Goal: Transaction & Acquisition: Purchase product/service

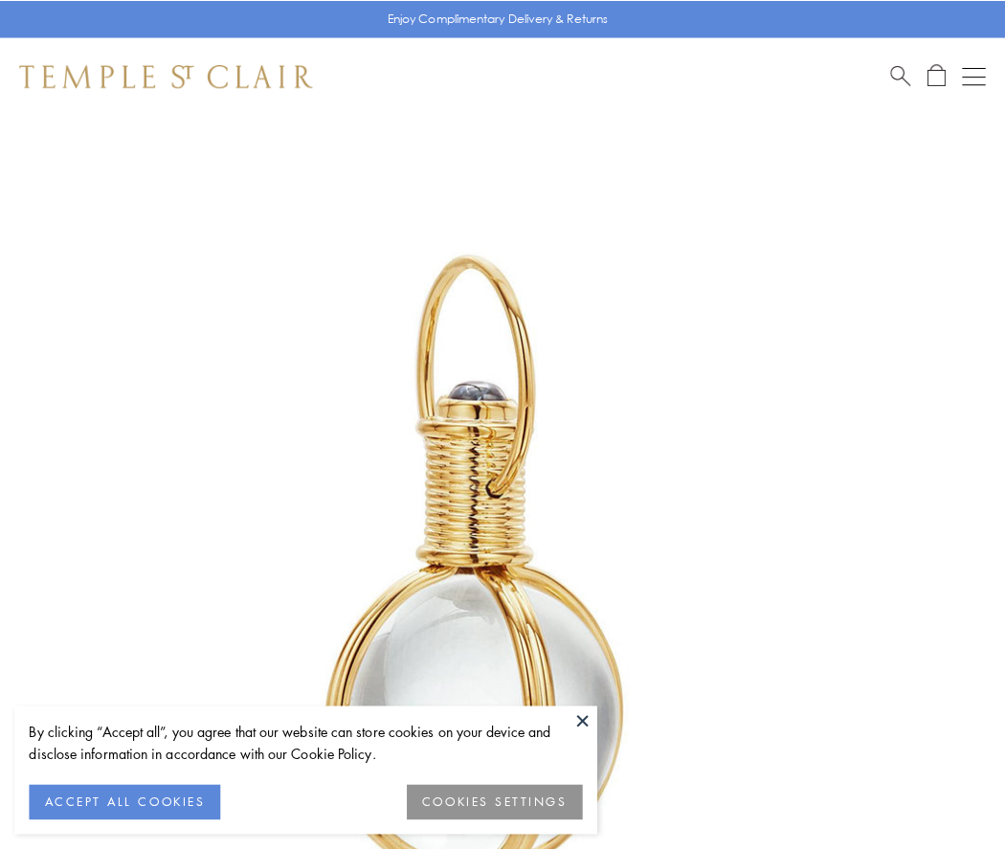
scroll to position [500, 0]
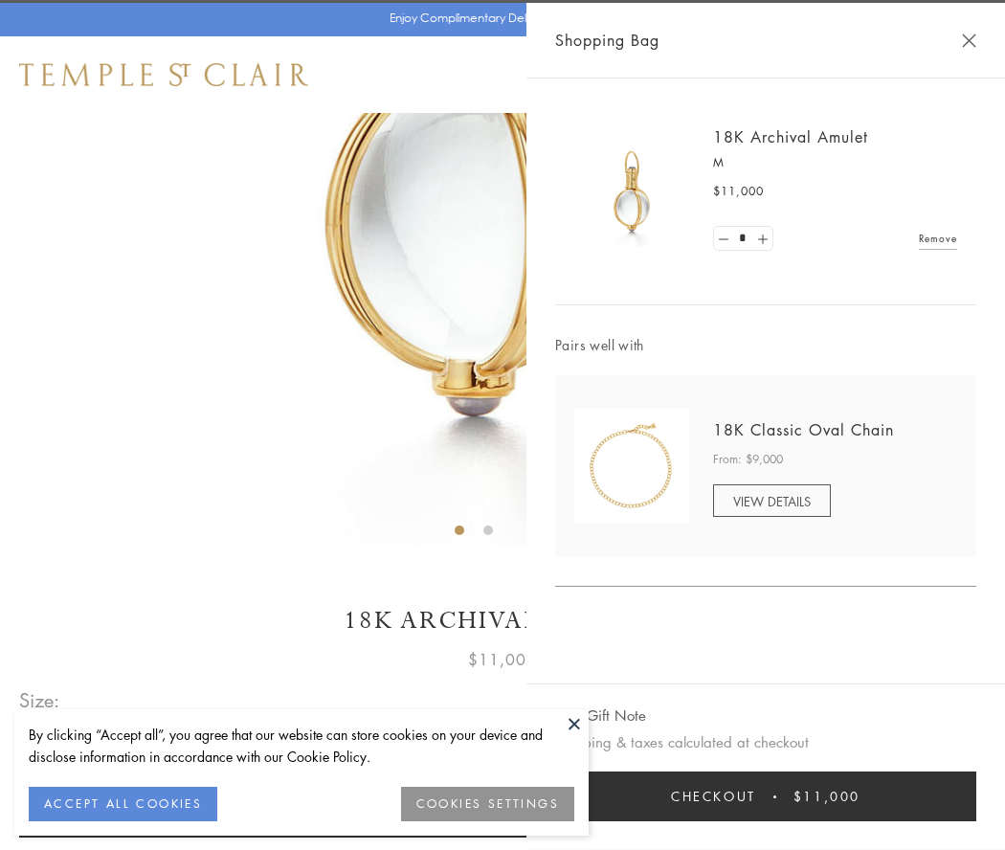
click at [766, 796] on button "Checkout $11,000" at bounding box center [765, 796] width 421 height 50
